Goal: Task Accomplishment & Management: Use online tool/utility

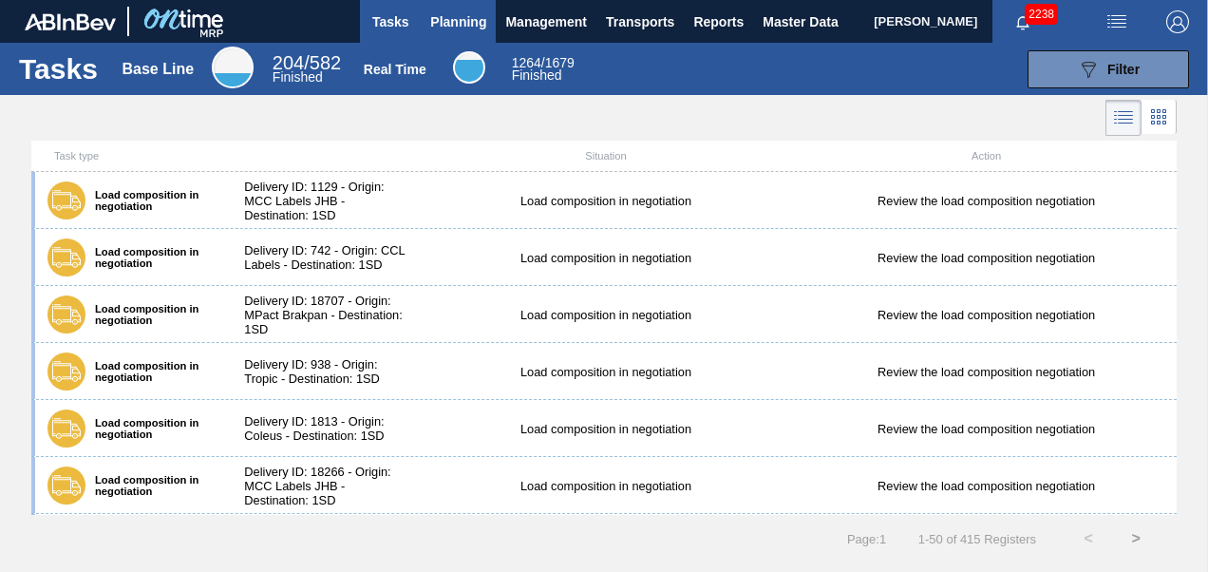
click at [466, 34] on button "Planning" at bounding box center [458, 21] width 75 height 43
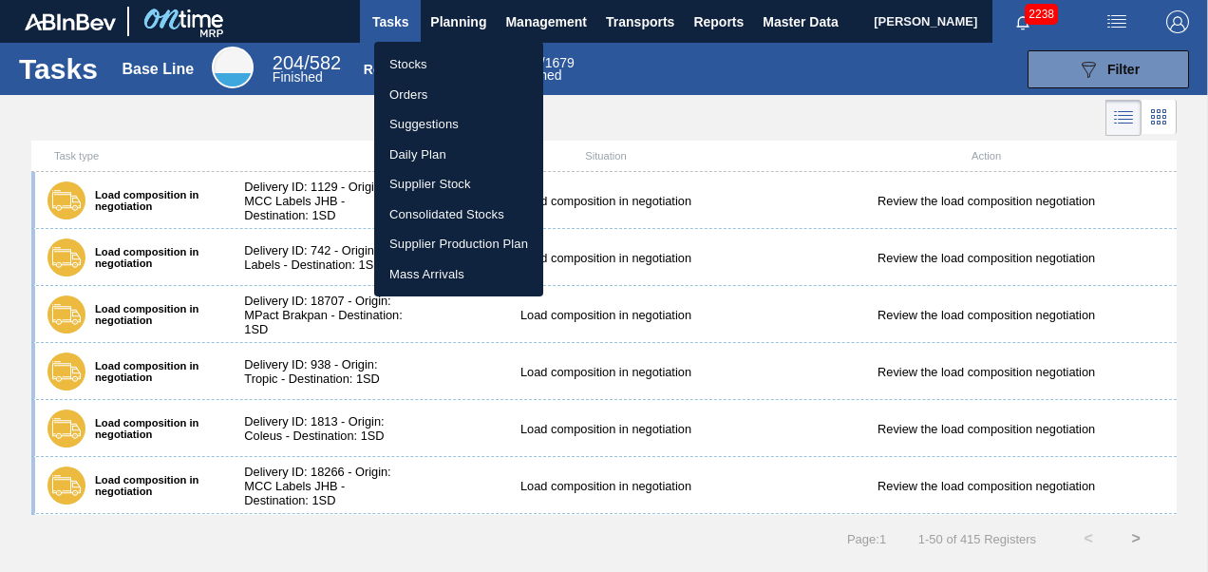
click at [413, 93] on li "Orders" at bounding box center [458, 95] width 169 height 30
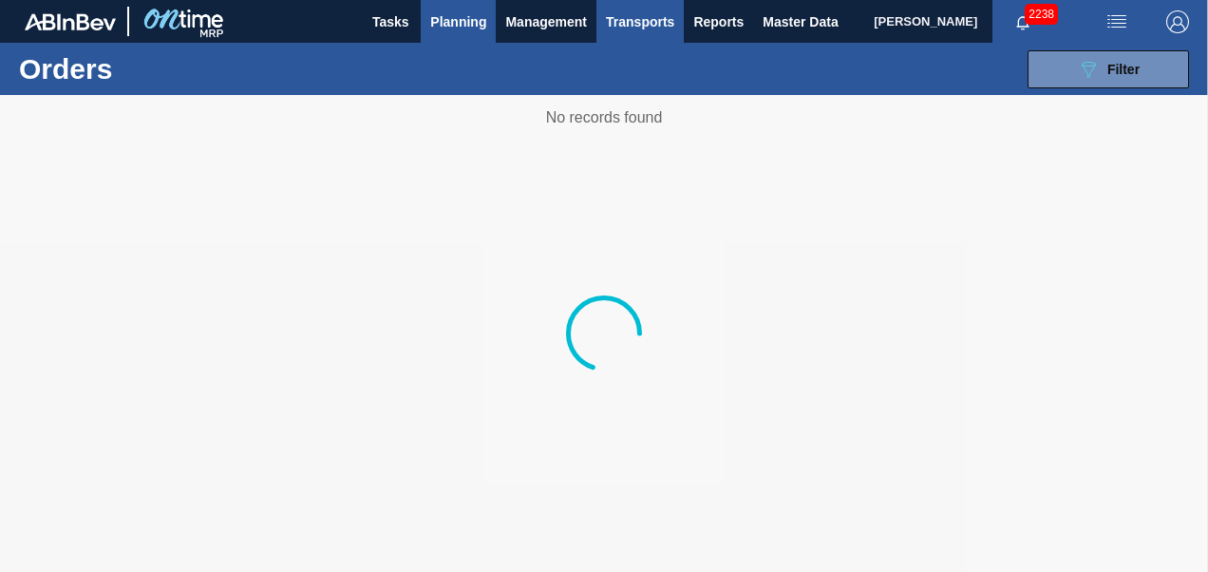
click at [656, 25] on span "Transports" at bounding box center [640, 21] width 68 height 23
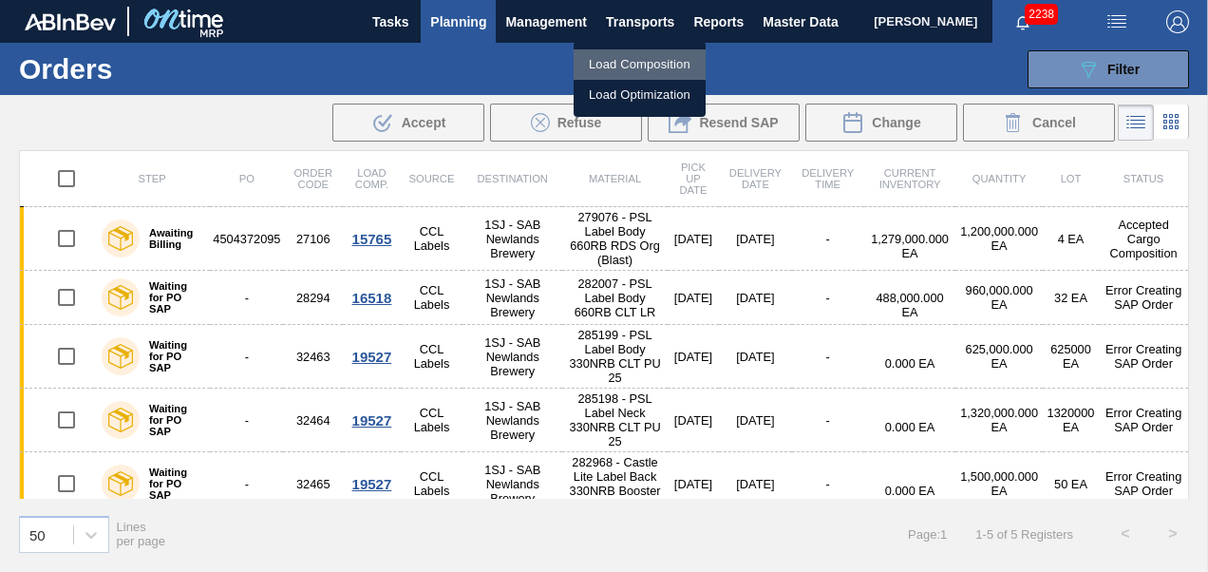
click at [646, 61] on li "Load Composition" at bounding box center [640, 64] width 132 height 30
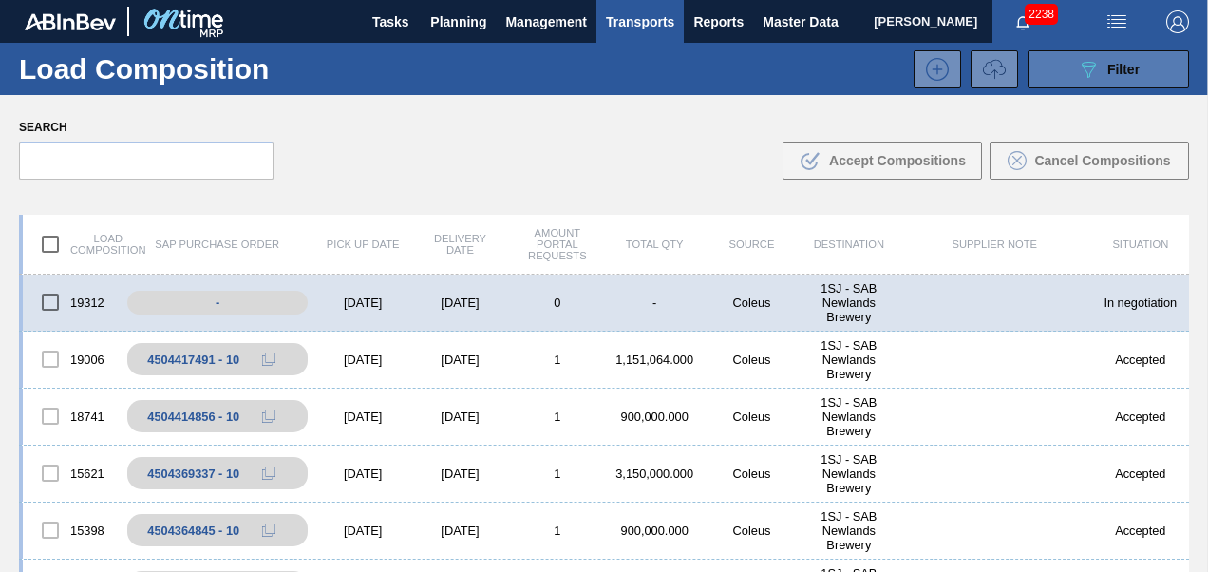
click at [1072, 70] on button "089F7B8B-B2A5-4AFE-B5C0-19BA573D28AC Filter" at bounding box center [1107, 69] width 161 height 38
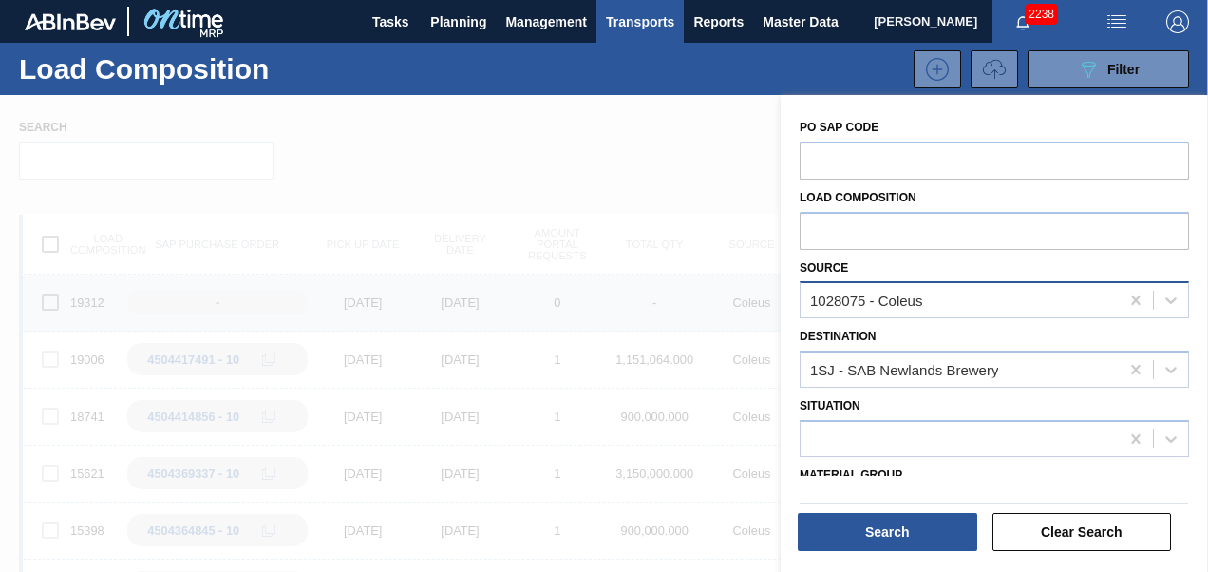
click at [950, 308] on div "1028075 - Coleus" at bounding box center [959, 301] width 318 height 28
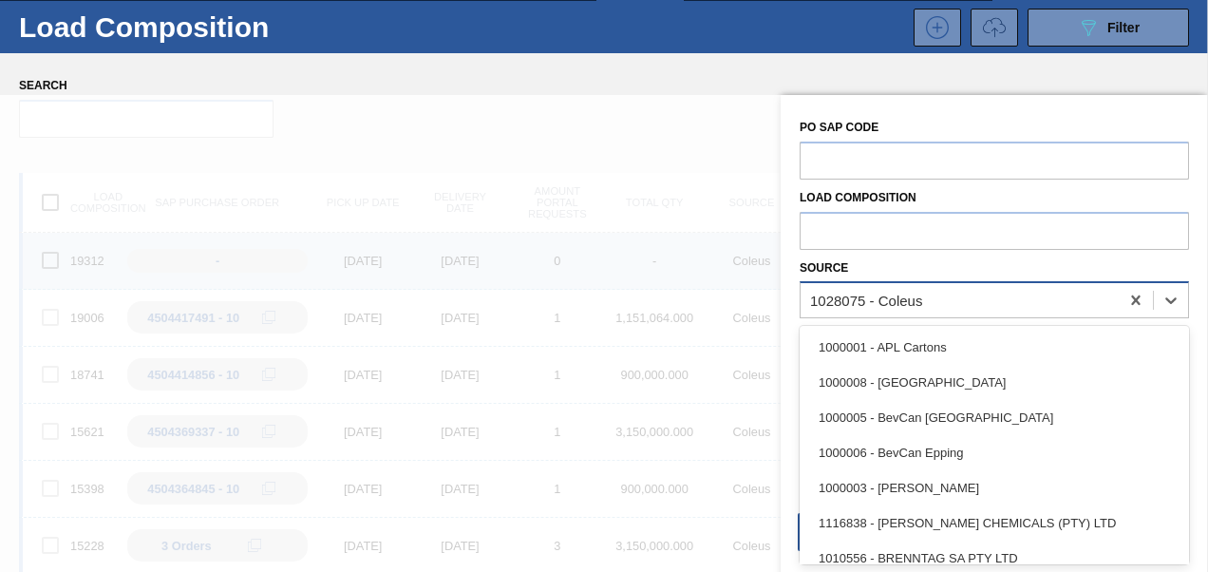
scroll to position [47, 0]
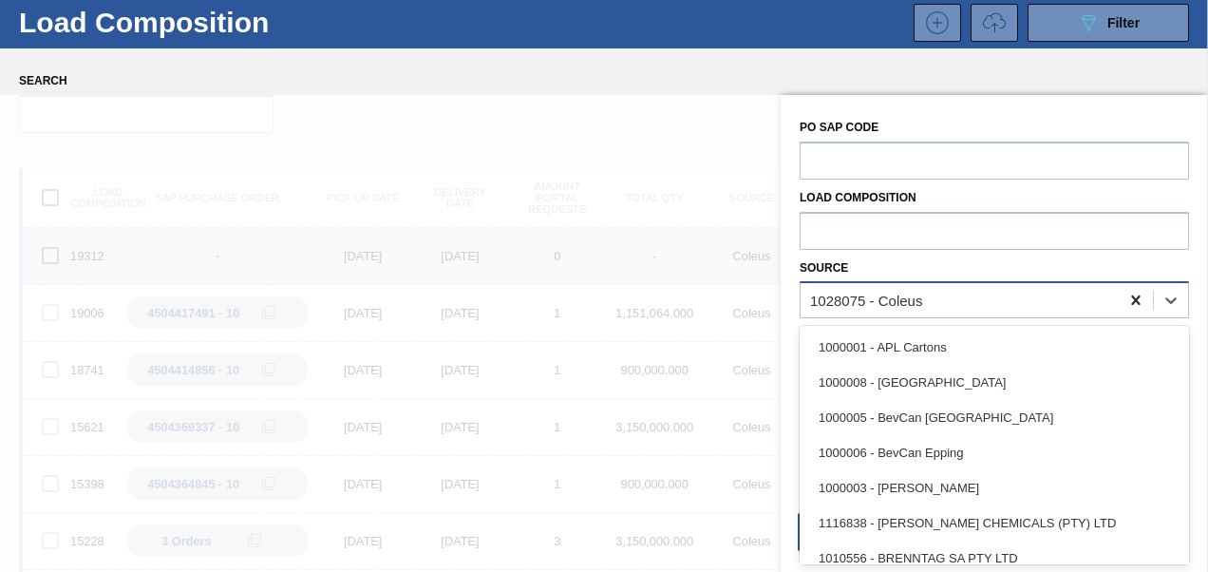
click at [1138, 299] on icon at bounding box center [1135, 300] width 19 height 19
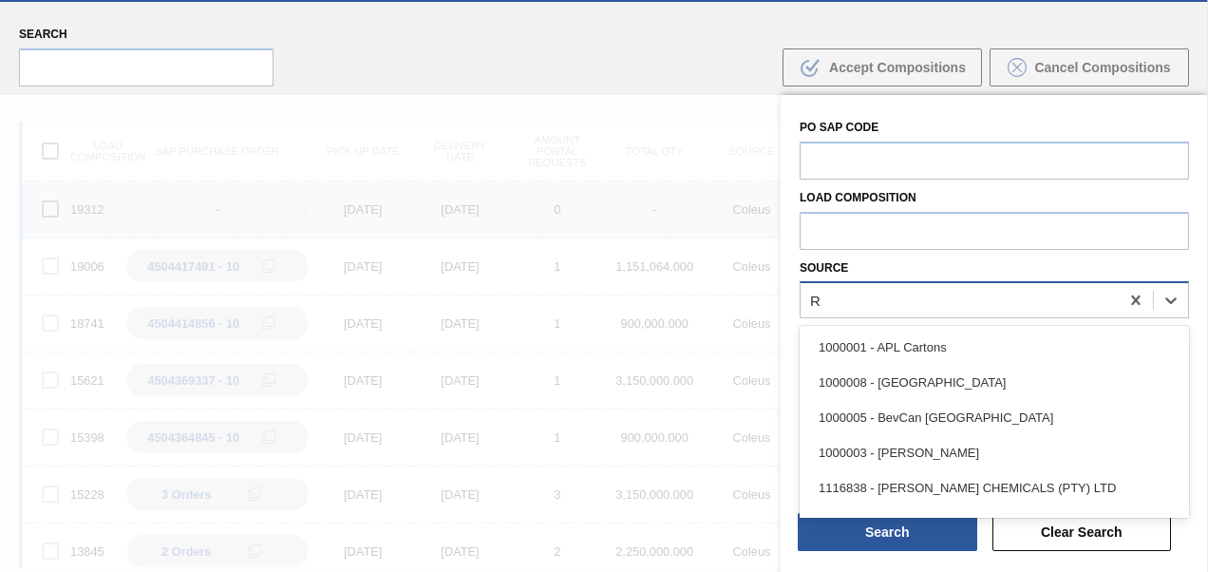
scroll to position [93, 0]
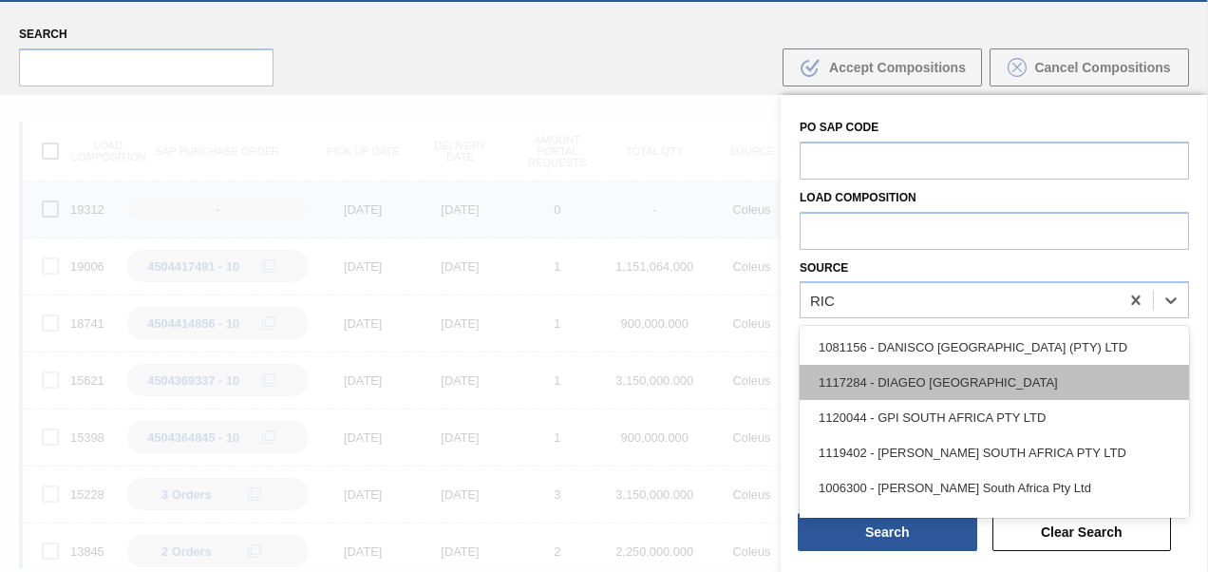
type input "RICH"
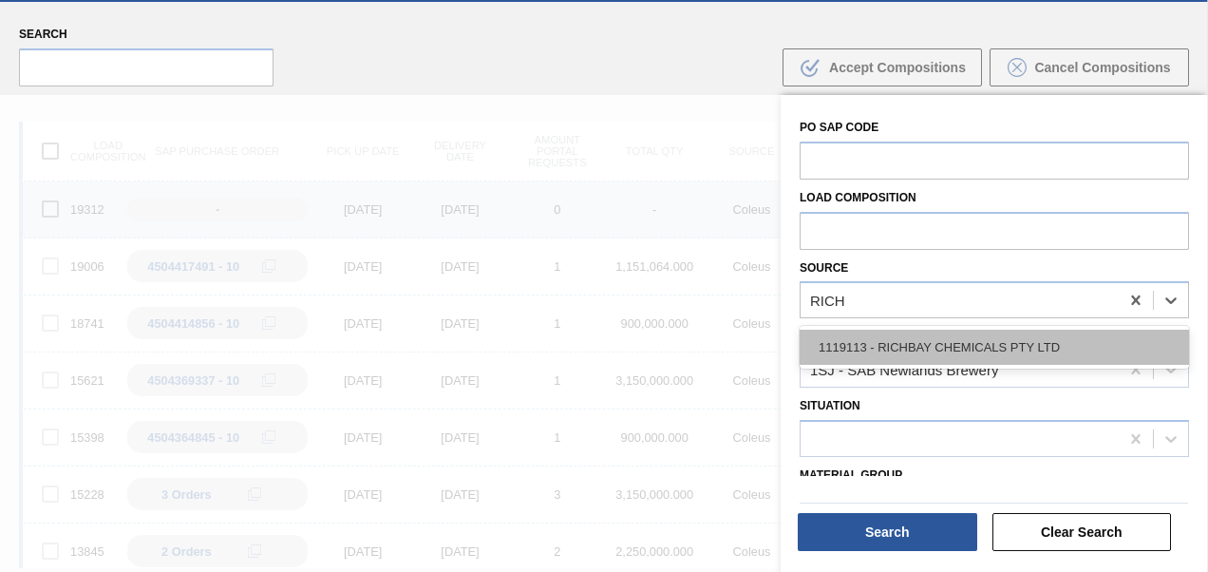
click at [885, 344] on div "1119113 - RICHBAY CHEMICALS PTY LTD" at bounding box center [994, 346] width 389 height 35
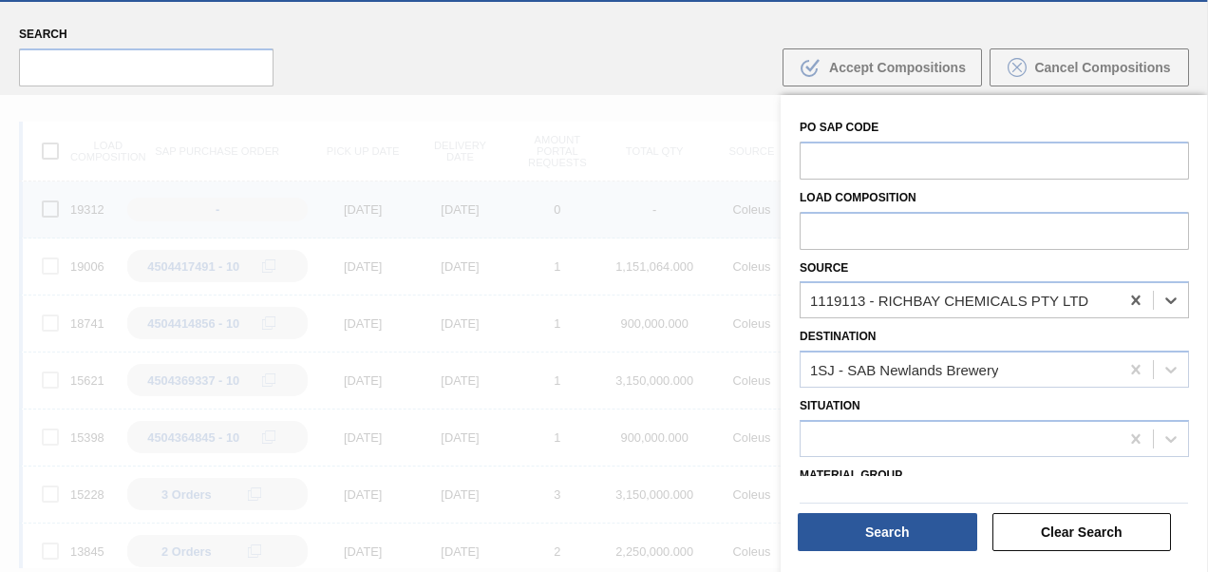
click at [854, 555] on div "Search Clear Search" at bounding box center [994, 526] width 404 height 72
click at [856, 545] on button "Search" at bounding box center [887, 532] width 179 height 38
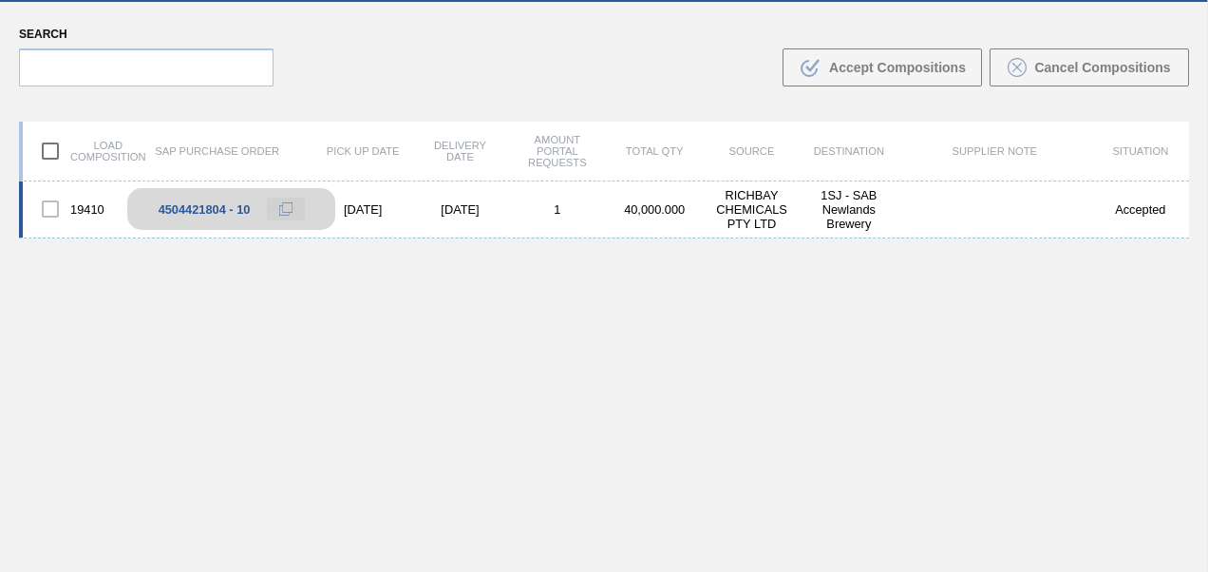
click at [287, 206] on icon at bounding box center [285, 208] width 13 height 13
